Goal: Task Accomplishment & Management: Use online tool/utility

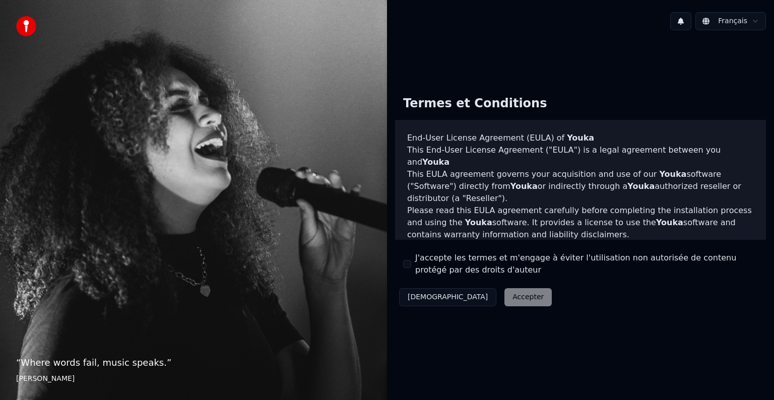
click at [473, 300] on div "Décliner Accepter" at bounding box center [475, 297] width 161 height 26
click at [401, 265] on div "Termes et Conditions End-User License Agreement (EULA) of Youka This End-User L…" at bounding box center [580, 199] width 371 height 223
click at [409, 265] on button "J'accepte les termes et m'engage à éviter l'utilisation non autorisée de conten…" at bounding box center [407, 264] width 8 height 8
click at [505, 293] on button "Accepter" at bounding box center [528, 297] width 47 height 18
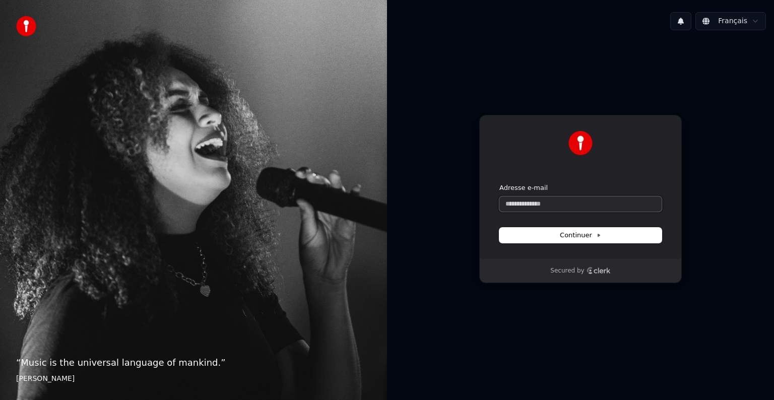
click at [553, 206] on input "Adresse e-mail" at bounding box center [581, 204] width 162 height 15
click at [500, 184] on button "submit" at bounding box center [500, 184] width 0 height 0
type input "**********"
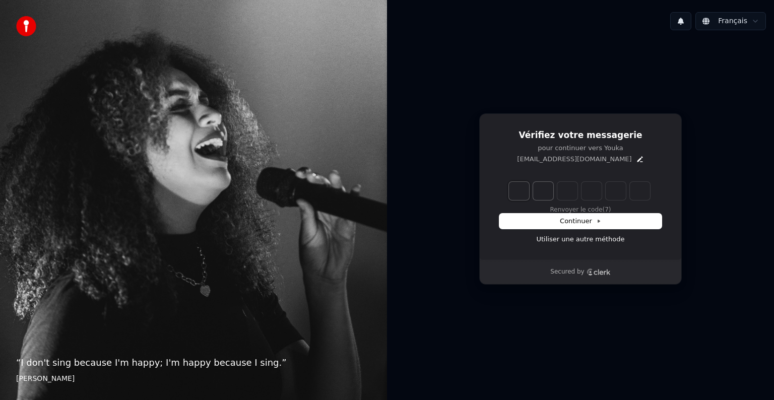
type input "*"
type input "**"
type input "*"
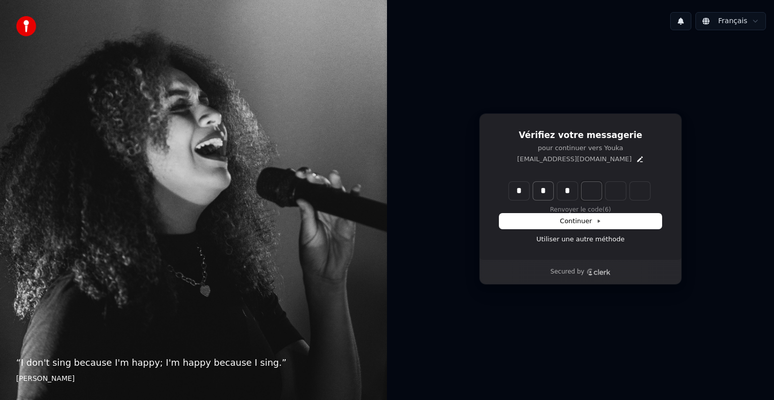
type input "***"
type input "*"
type input "****"
type input "*"
type input "******"
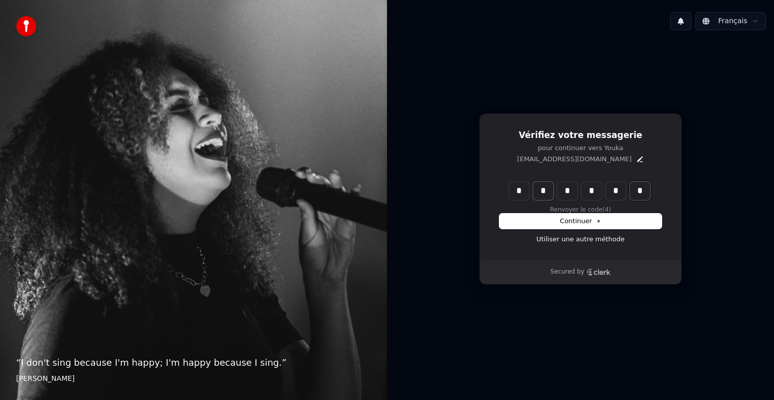
type input "*"
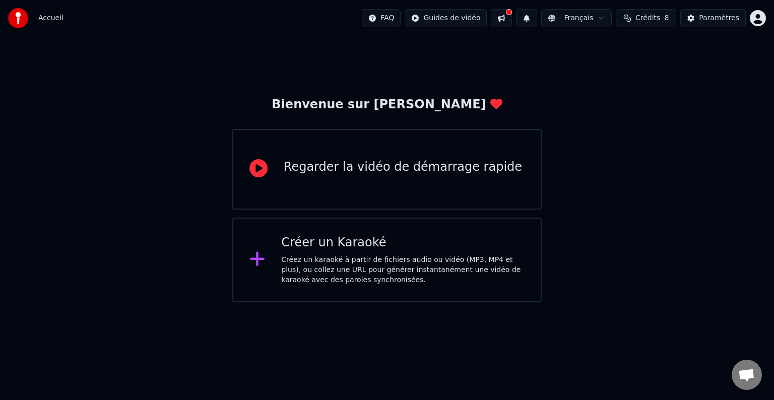
click at [466, 267] on div "Créez un karaoké à partir de fichiers audio ou vidéo (MP3, MP4 et plus), ou col…" at bounding box center [402, 270] width 243 height 30
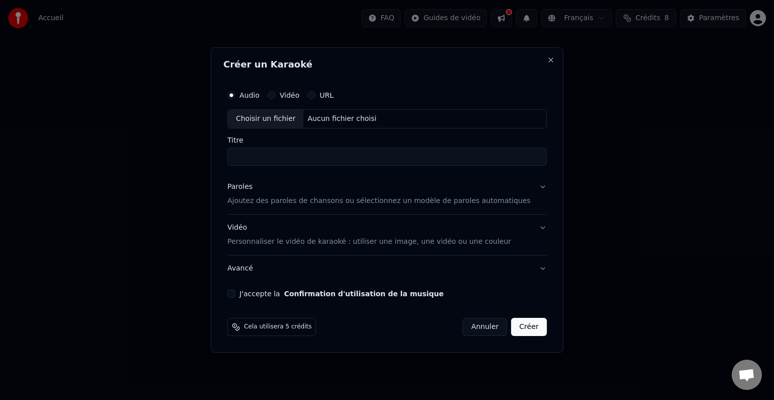
click at [302, 156] on input "Titre" at bounding box center [387, 157] width 320 height 18
click at [315, 195] on div "Paroles Ajoutez des paroles de chansons ou sélectionnez un modèle de paroles au…" at bounding box center [378, 194] width 303 height 24
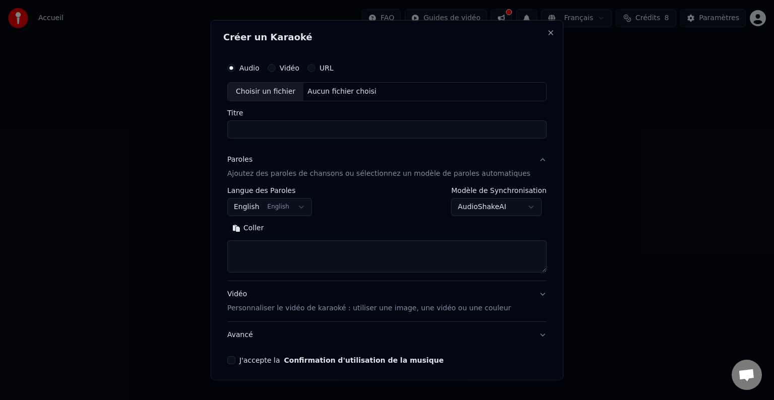
click at [276, 128] on input "Titre" at bounding box center [387, 129] width 320 height 18
type input "**********"
click at [298, 246] on textarea at bounding box center [387, 256] width 320 height 32
click at [247, 228] on button "Coller" at bounding box center [248, 228] width 42 height 16
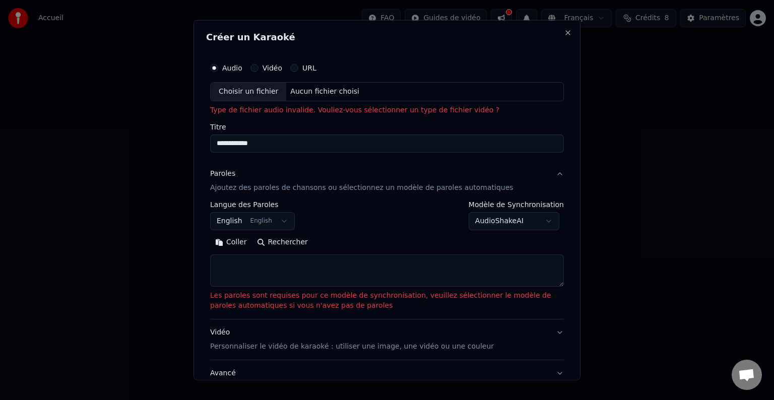
click at [266, 264] on textarea at bounding box center [387, 271] width 354 height 32
click at [238, 245] on button "Coller" at bounding box center [231, 242] width 42 height 16
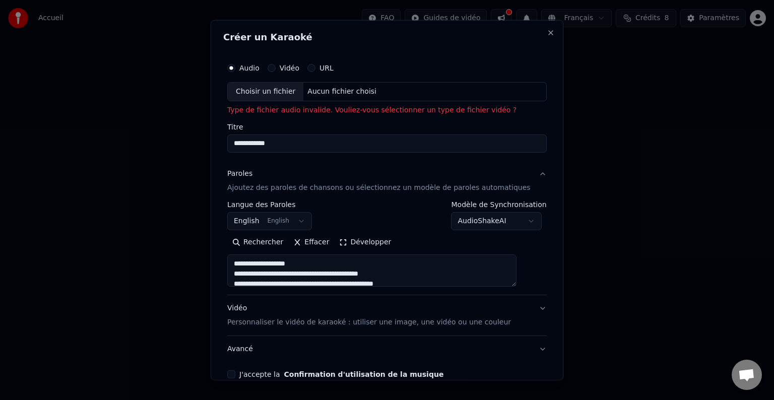
drag, startPoint x: 307, startPoint y: 264, endPoint x: 242, endPoint y: 261, distance: 64.6
click at [242, 259] on textarea at bounding box center [371, 271] width 289 height 32
type textarea "**********"
click at [446, 322] on p "Personnaliser le vidéo de karaoké : utiliser une image, une vidéo ou une couleur" at bounding box center [369, 323] width 284 height 10
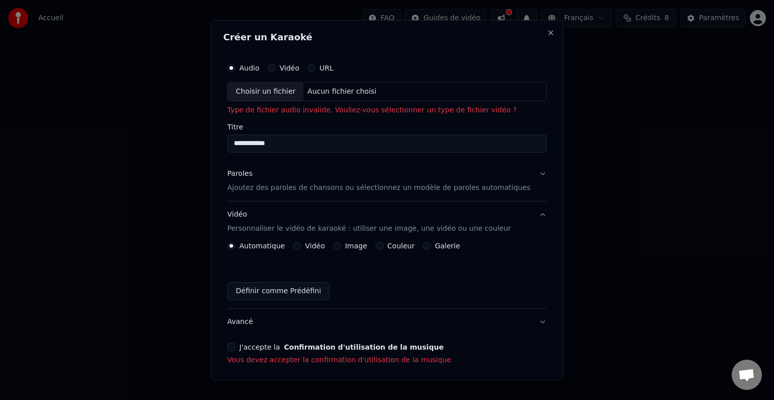
click at [367, 246] on label "Image" at bounding box center [356, 245] width 22 height 7
click at [341, 246] on button "Image" at bounding box center [337, 246] width 8 height 8
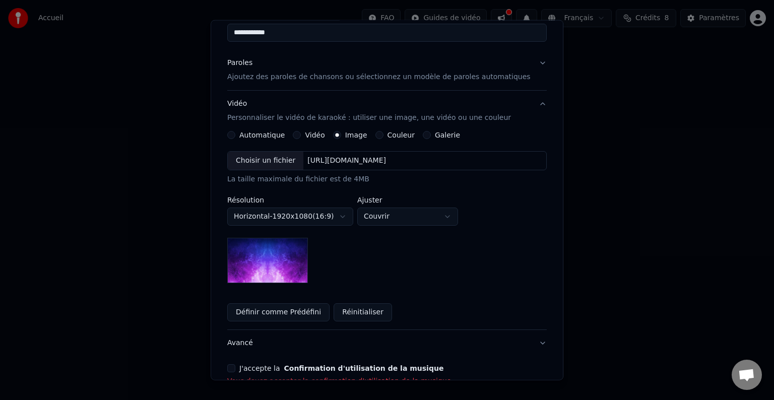
scroll to position [111, 0]
click at [300, 160] on div "Choisir un fichier" at bounding box center [266, 161] width 76 height 18
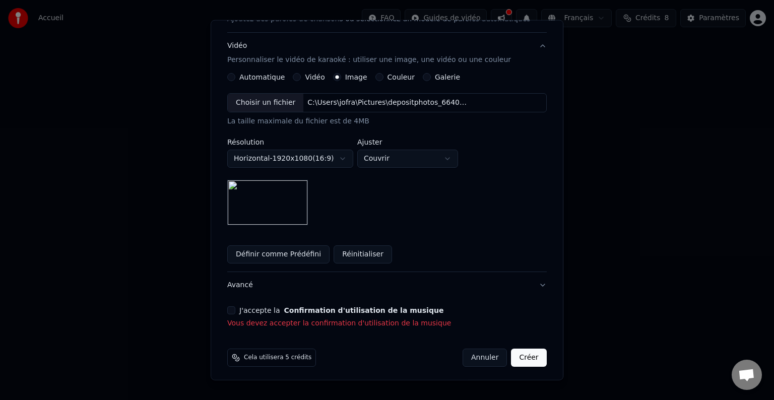
scroll to position [171, 0]
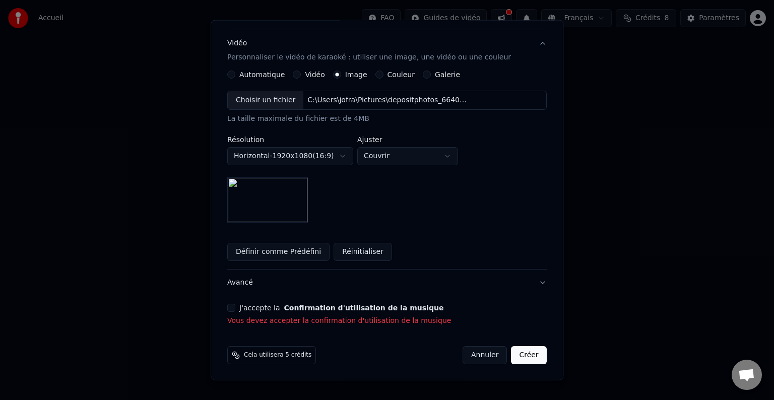
click at [235, 308] on button "J'accepte la Confirmation d'utilisation de la musique" at bounding box center [231, 308] width 8 height 8
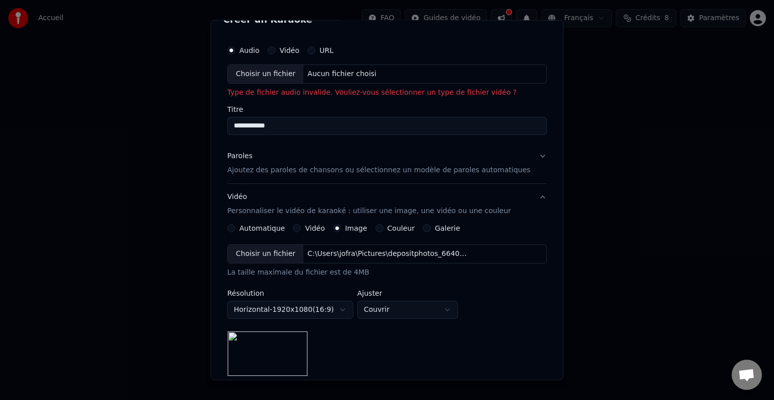
scroll to position [0, 0]
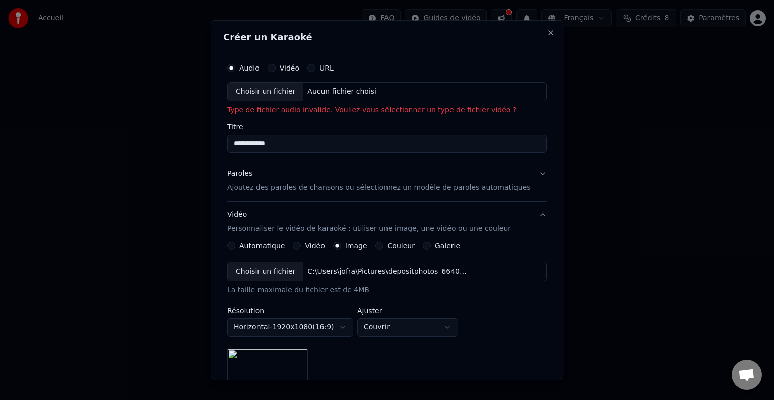
click at [301, 247] on button "Vidéo" at bounding box center [297, 246] width 8 height 8
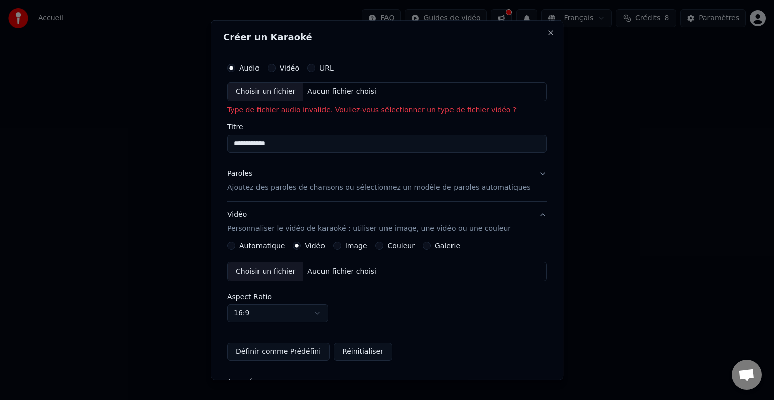
click at [295, 269] on div "Choisir un fichier" at bounding box center [266, 272] width 76 height 18
click at [296, 93] on div "Choisir un fichier" at bounding box center [266, 92] width 76 height 18
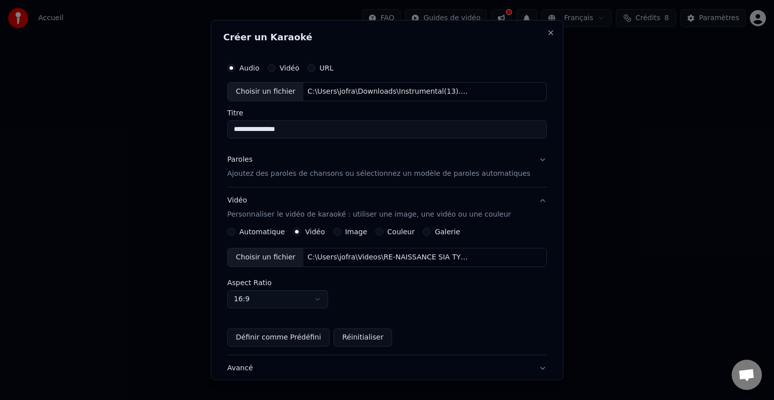
drag, startPoint x: 300, startPoint y: 129, endPoint x: 234, endPoint y: 125, distance: 66.1
click at [234, 125] on div "**********" at bounding box center [387, 228] width 328 height 348
type input "**********"
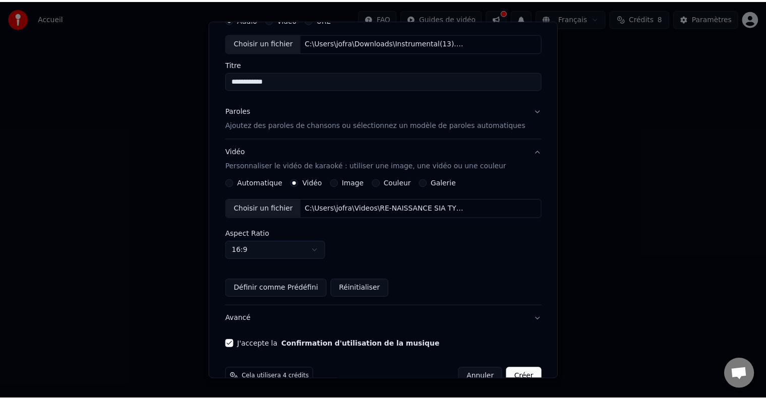
scroll to position [71, 0]
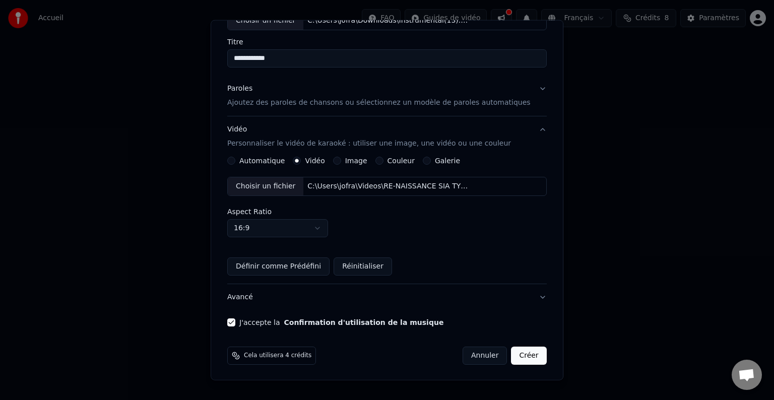
click at [522, 355] on button "Créer" at bounding box center [529, 356] width 35 height 18
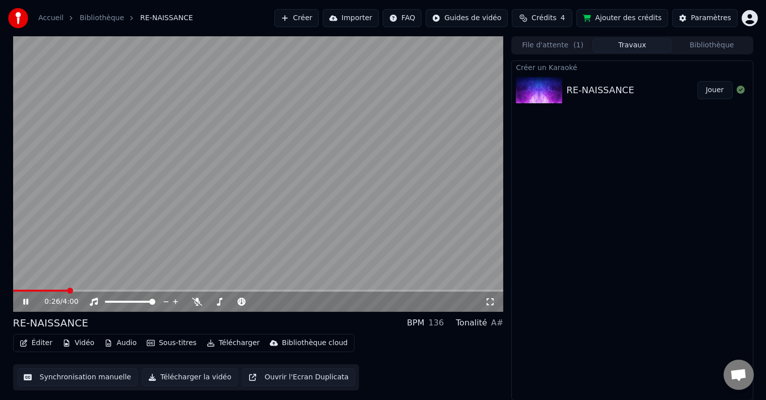
click at [91, 377] on button "Synchronisation manuelle" at bounding box center [77, 378] width 121 height 18
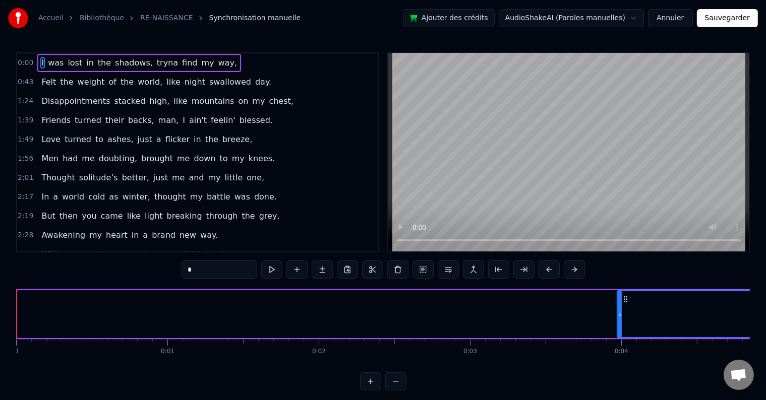
drag, startPoint x: 18, startPoint y: 312, endPoint x: 617, endPoint y: 327, distance: 599.6
click at [618, 327] on div at bounding box center [620, 314] width 4 height 46
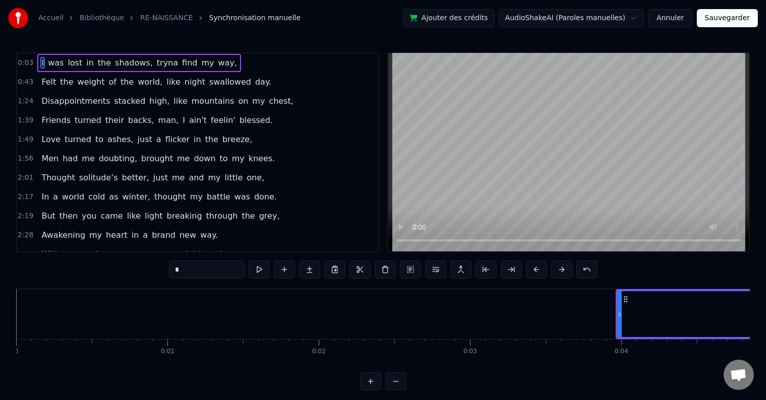
click at [717, 18] on button "Sauvegarder" at bounding box center [727, 18] width 61 height 18
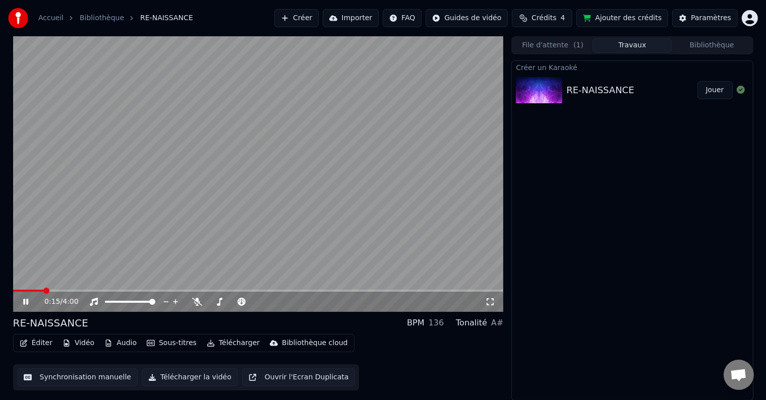
click at [118, 378] on button "Synchronisation manuelle" at bounding box center [77, 378] width 121 height 18
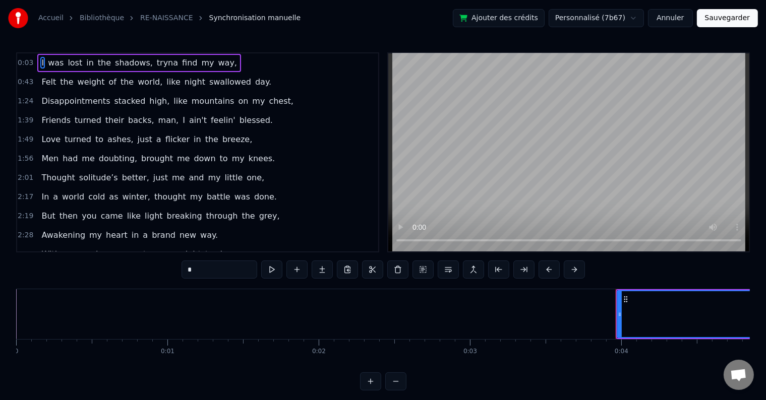
click at [217, 63] on span "way," at bounding box center [227, 63] width 21 height 12
type input "****"
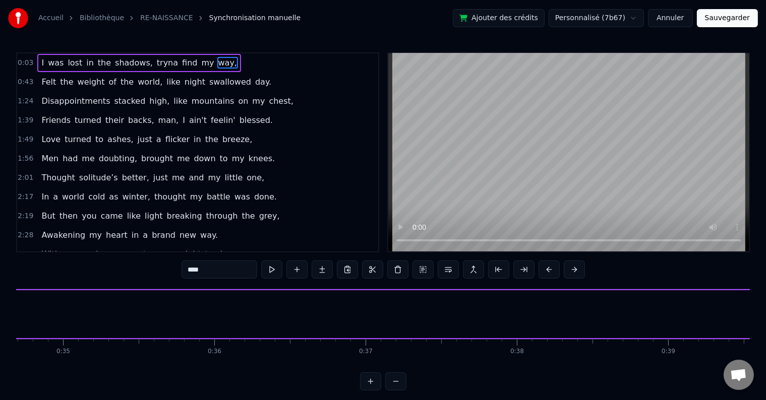
scroll to position [0, 4916]
click at [669, 18] on button "Annuler" at bounding box center [670, 18] width 44 height 18
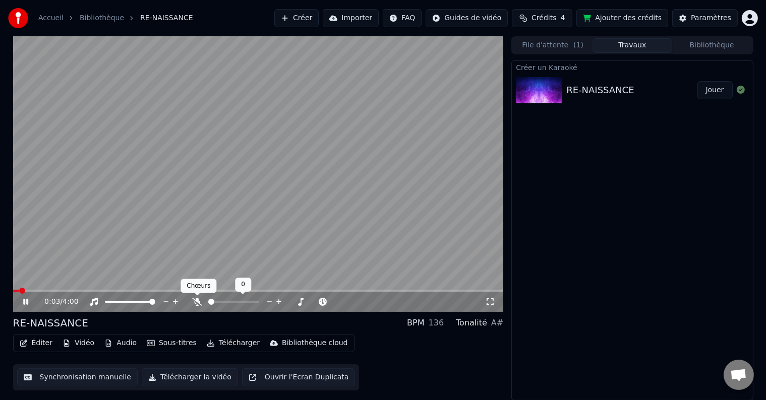
click at [196, 302] on icon at bounding box center [197, 302] width 10 height 8
click at [25, 303] on icon at bounding box center [25, 302] width 5 height 6
click at [13, 288] on span at bounding box center [16, 291] width 6 height 6
click at [26, 302] on icon at bounding box center [26, 301] width 6 height 7
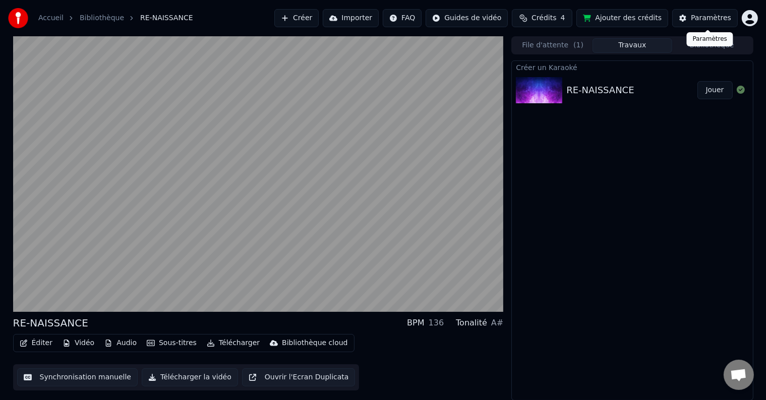
click at [718, 17] on div "Paramètres" at bounding box center [711, 18] width 40 height 10
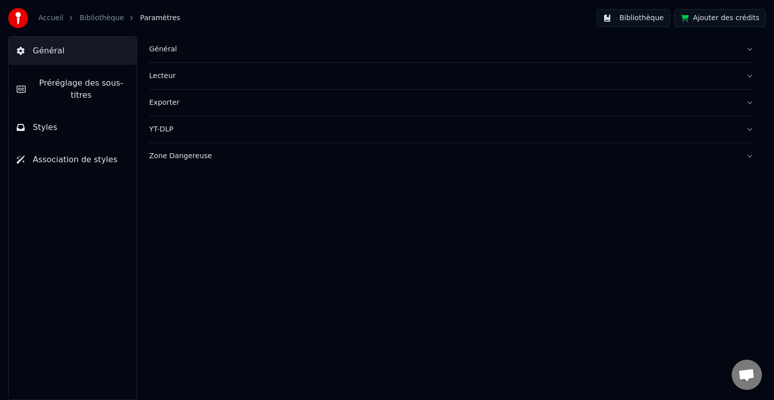
click at [98, 88] on span "Préréglage des sous-titres" at bounding box center [81, 89] width 95 height 24
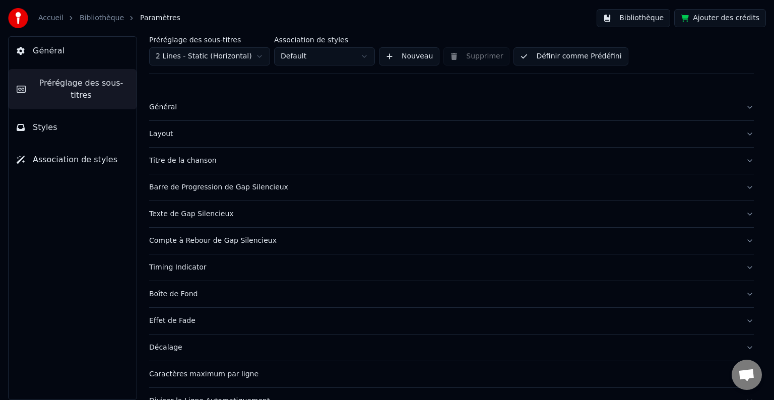
click at [90, 154] on span "Association de styles" at bounding box center [75, 160] width 85 height 12
